Goal: Transaction & Acquisition: Purchase product/service

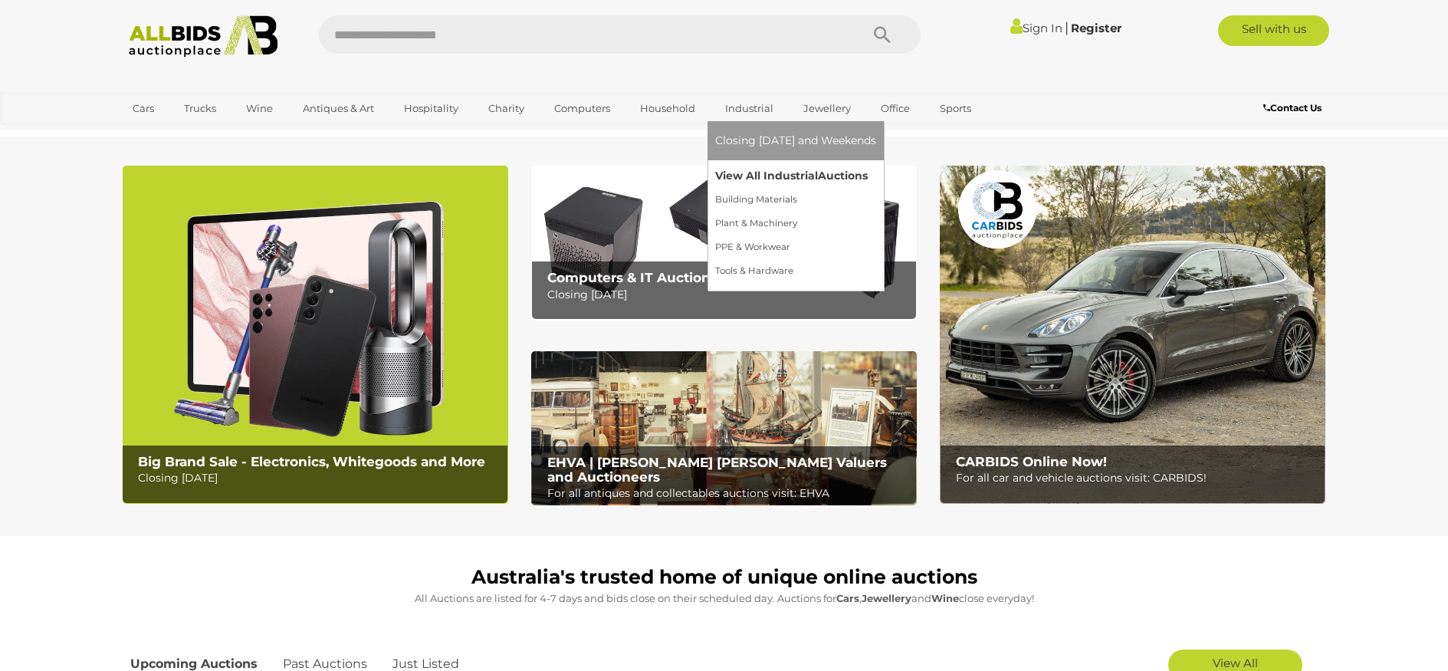
click at [768, 171] on link "View All Industrial Auctions" at bounding box center [795, 176] width 161 height 24
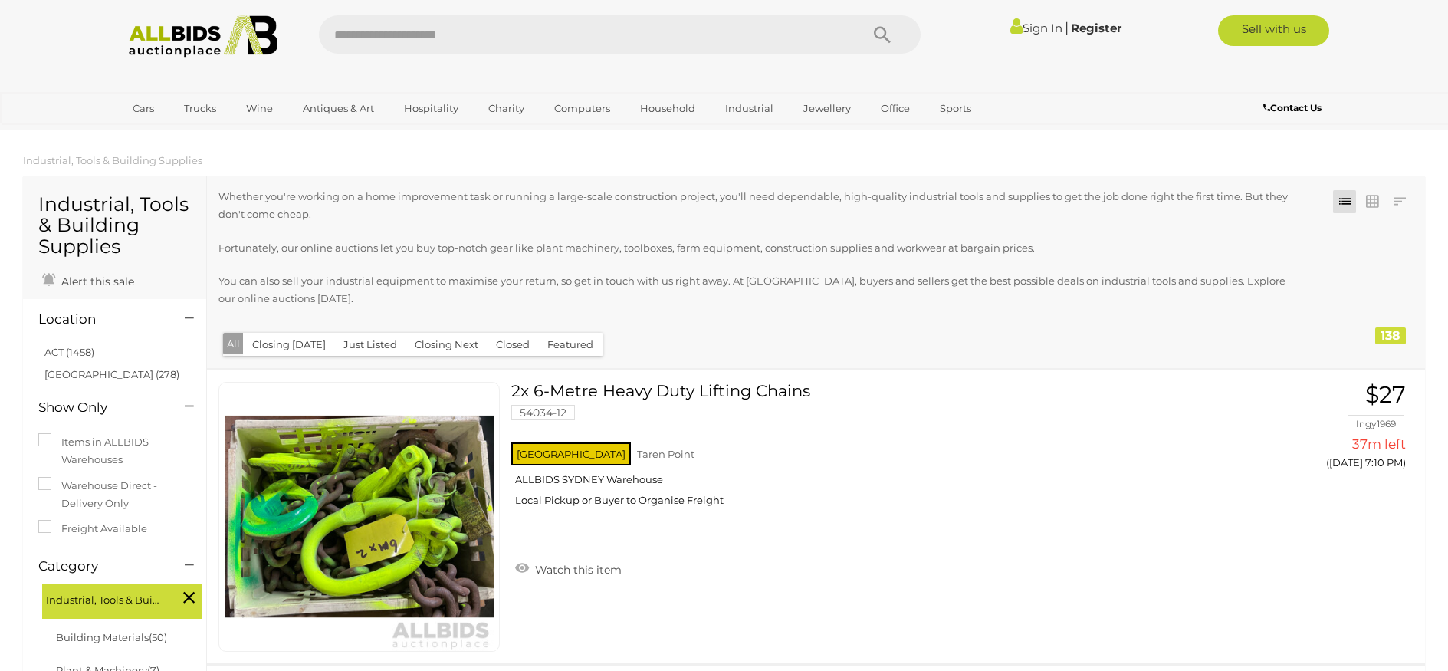
click at [70, 350] on link "ACT (1458)" at bounding box center [69, 352] width 50 height 12
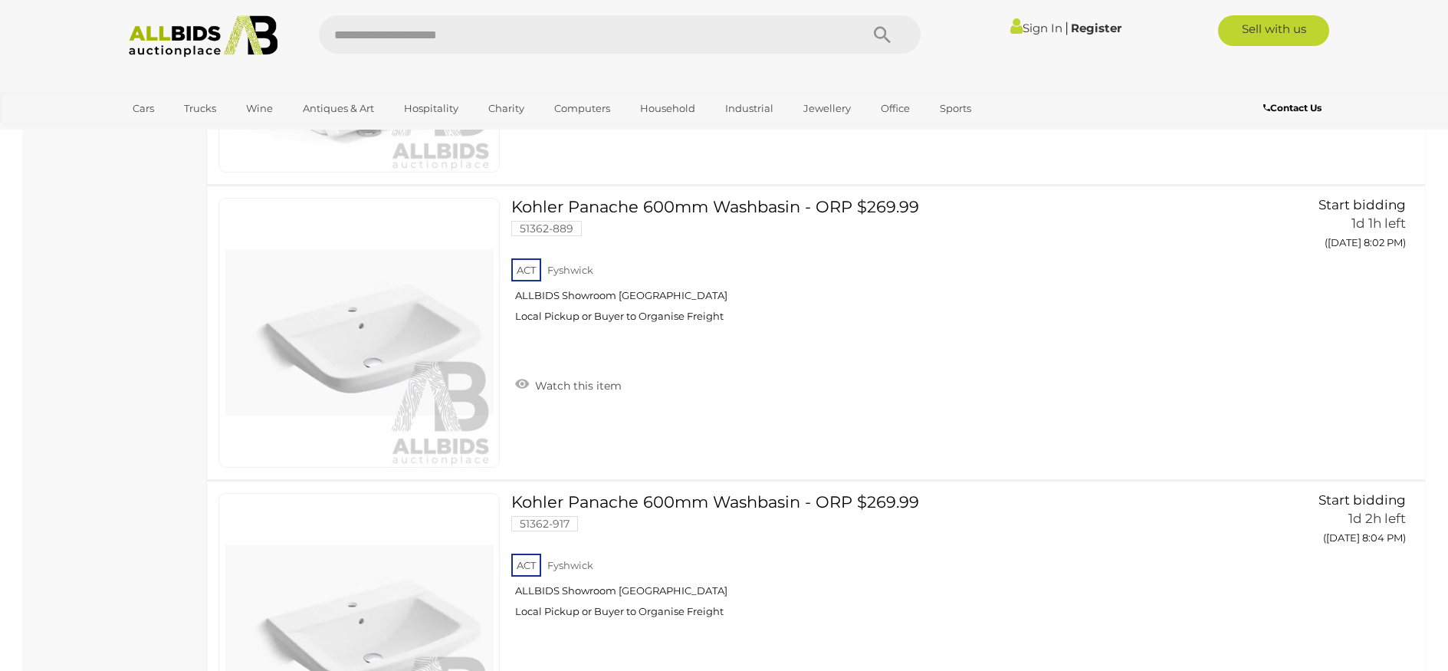
scroll to position [5525, 0]
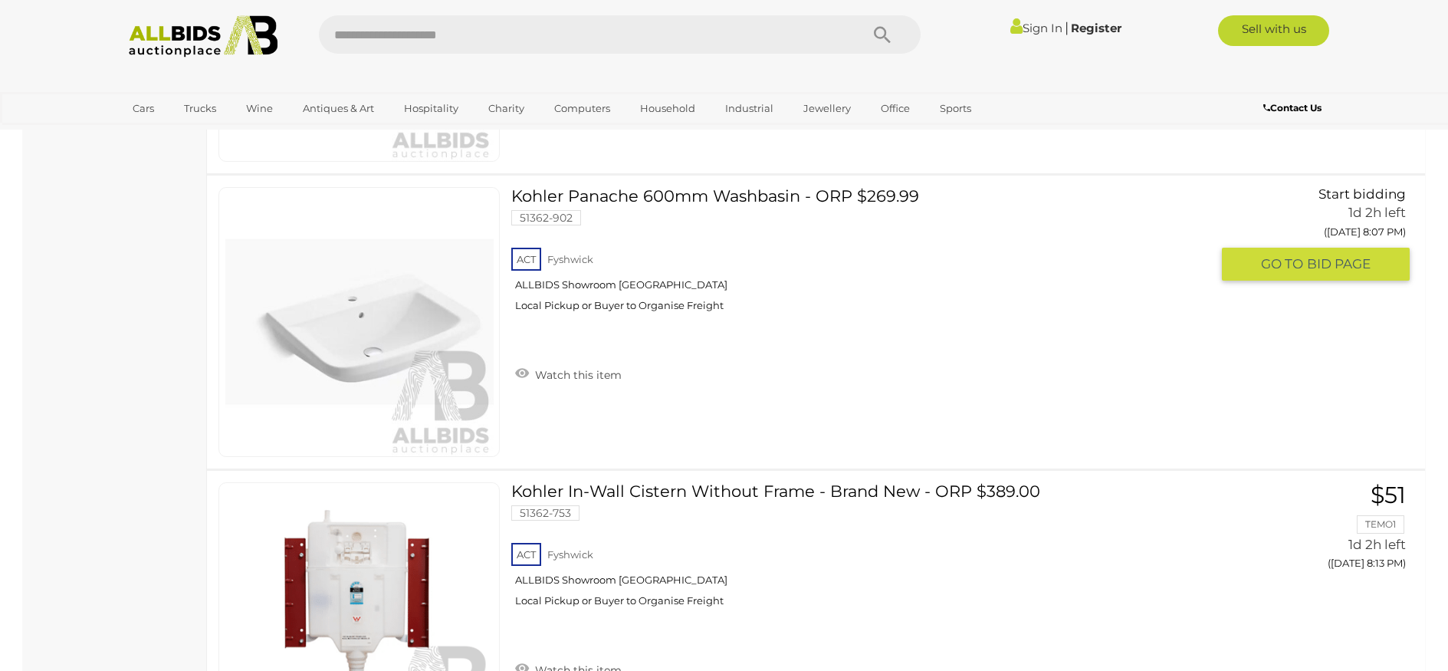
click at [768, 455] on div "Kohler Panache 600mm Washbasin - ORP $269.99 51362-902 ACT Fyshwick ALLBIDS Sho…" at bounding box center [815, 322] width 1241 height 293
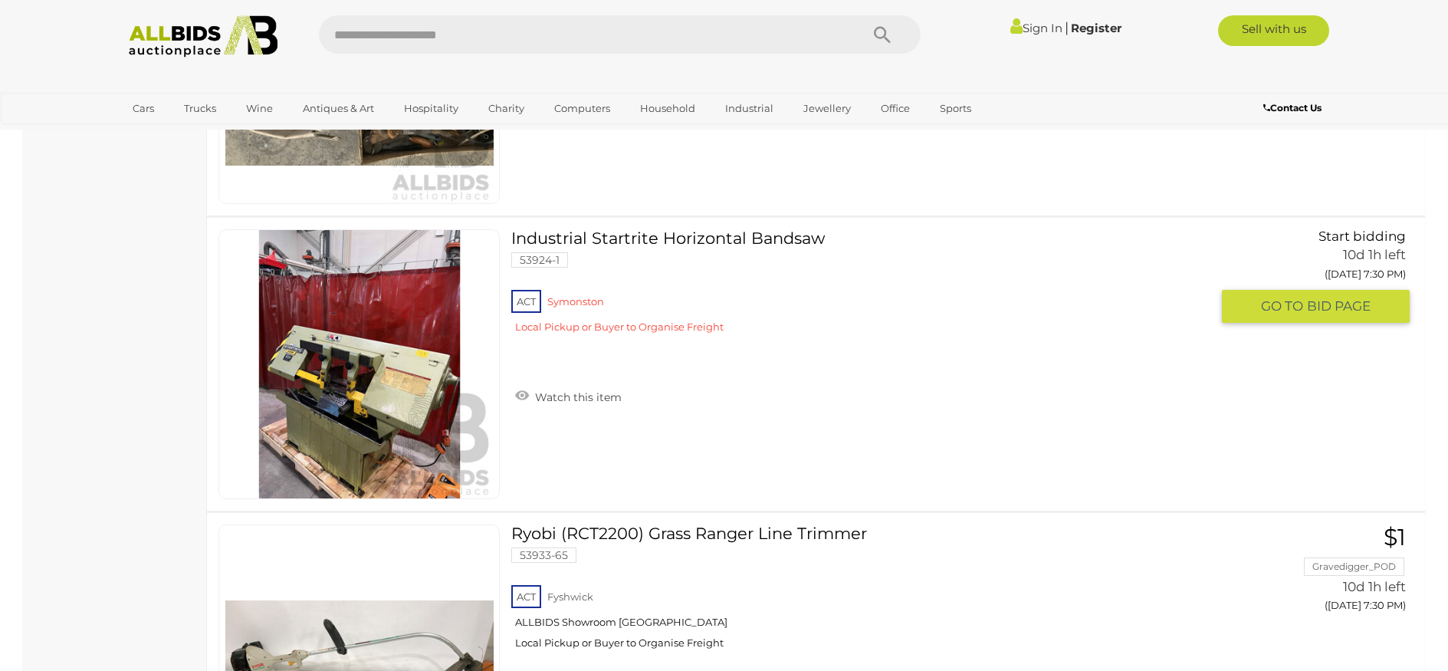
scroll to position [14357, 0]
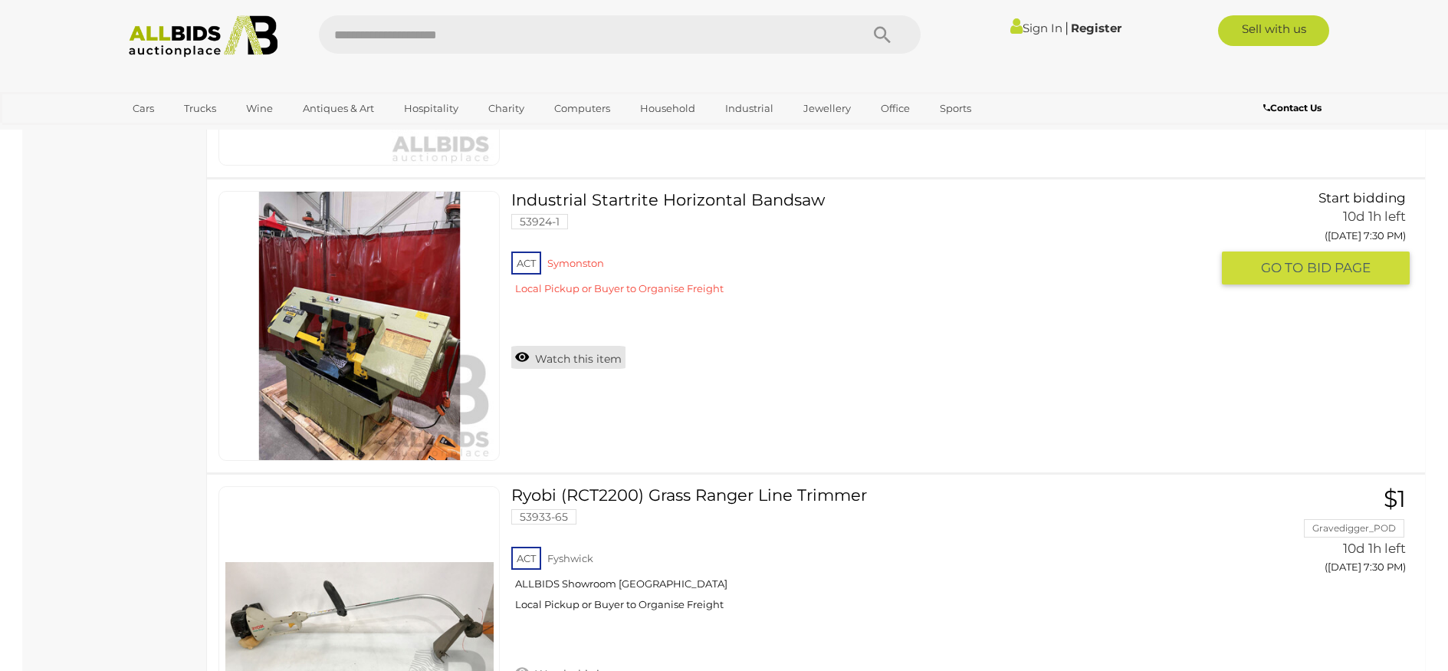
click at [545, 362] on link "Watch this item" at bounding box center [568, 357] width 114 height 23
